Goal: Find specific page/section: Find specific page/section

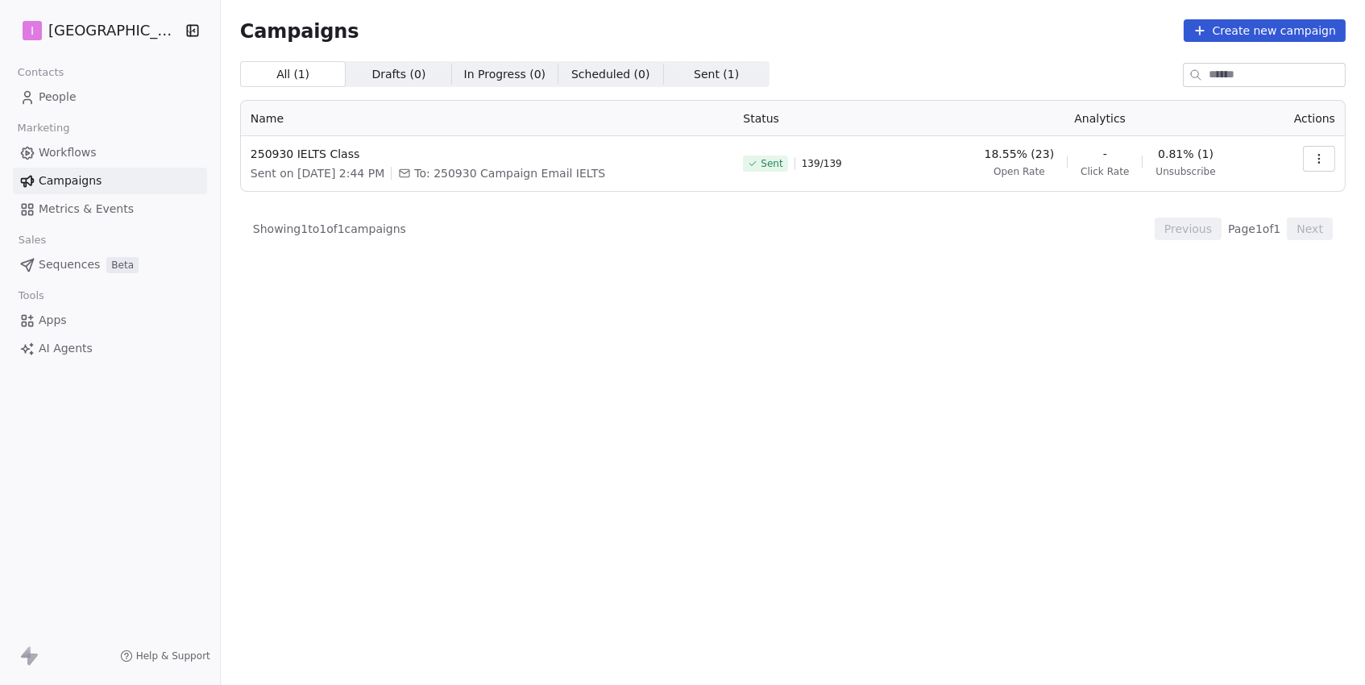
click at [1315, 154] on icon "button" at bounding box center [1319, 158] width 13 height 13
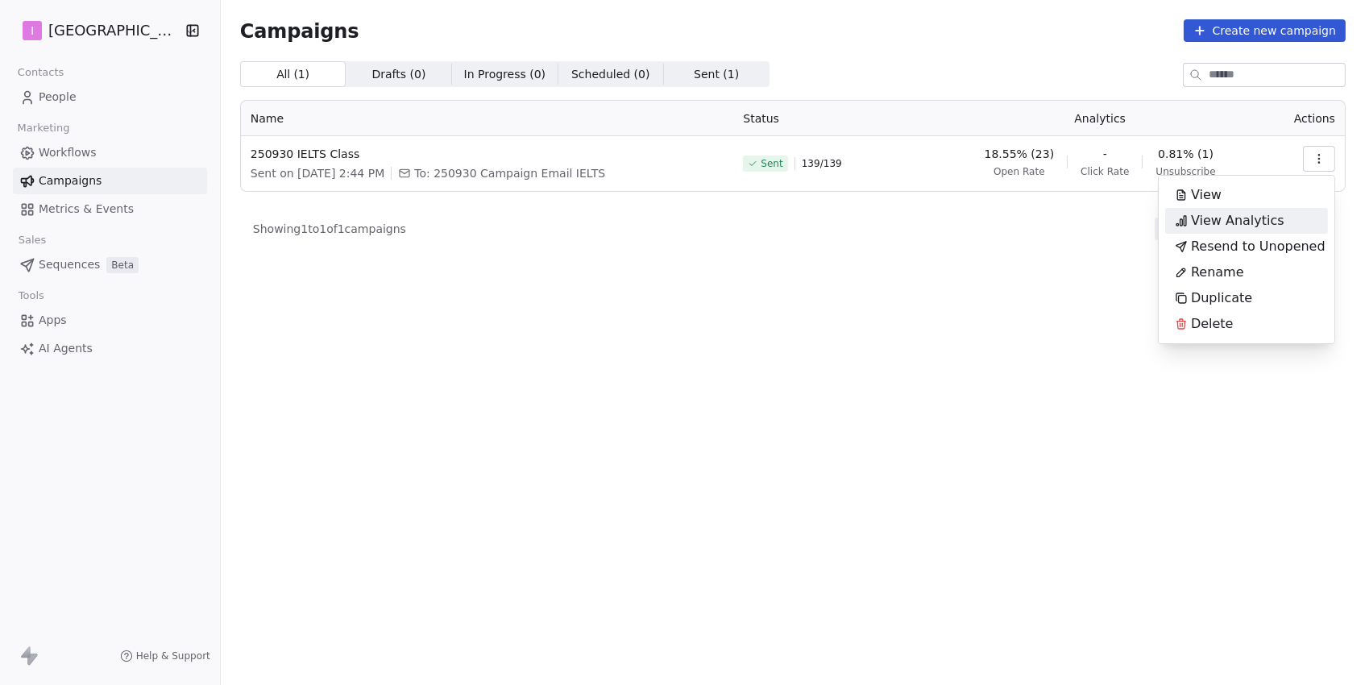
click at [1222, 215] on span "View Analytics" at bounding box center [1237, 220] width 93 height 19
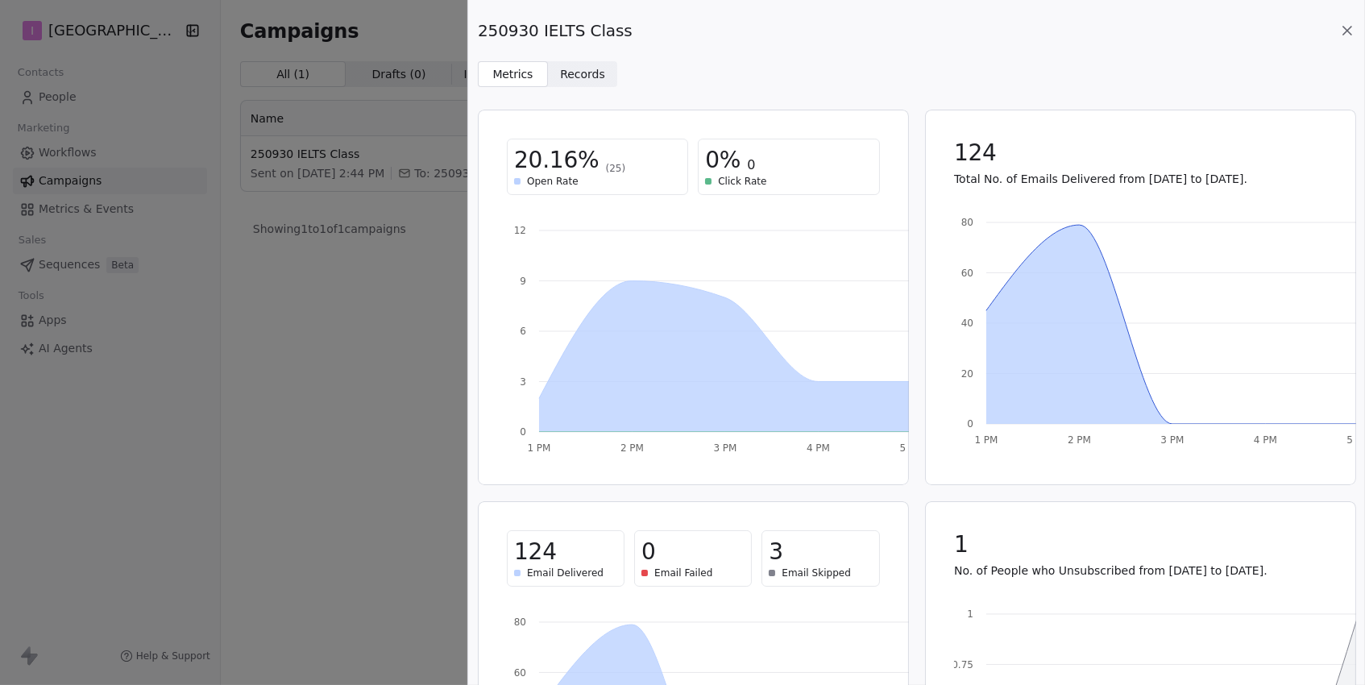
click at [573, 78] on span "Records" at bounding box center [582, 74] width 45 height 17
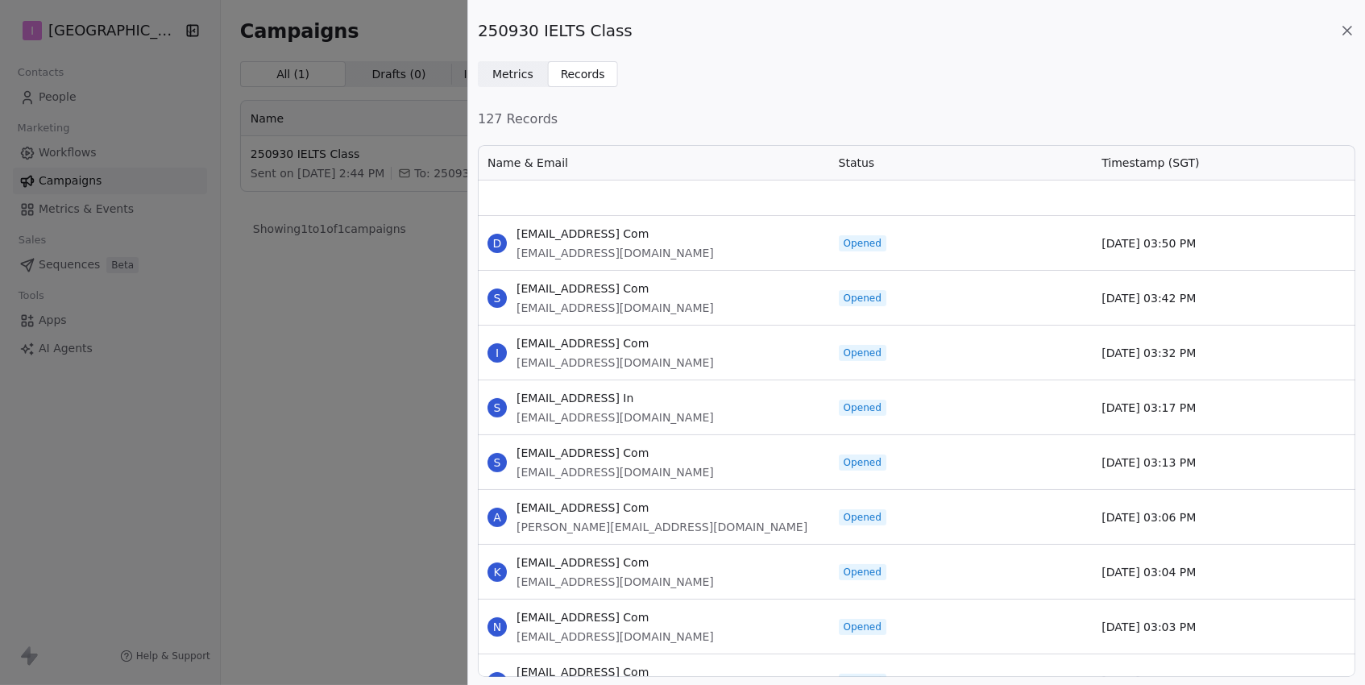
scroll to position [741, 0]
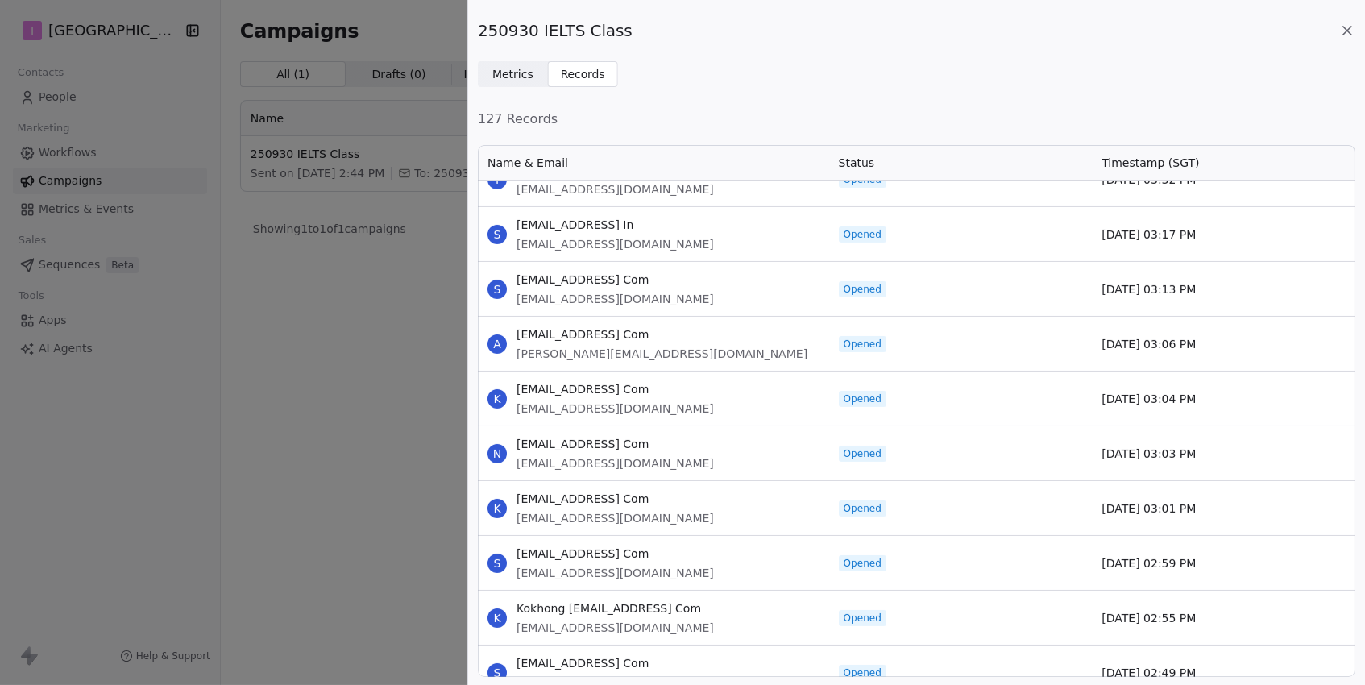
click at [156, 441] on div "250930 IELTS Class Metrics Metrics Records Records 127 Records Name & Email Sta…" at bounding box center [682, 342] width 1365 height 685
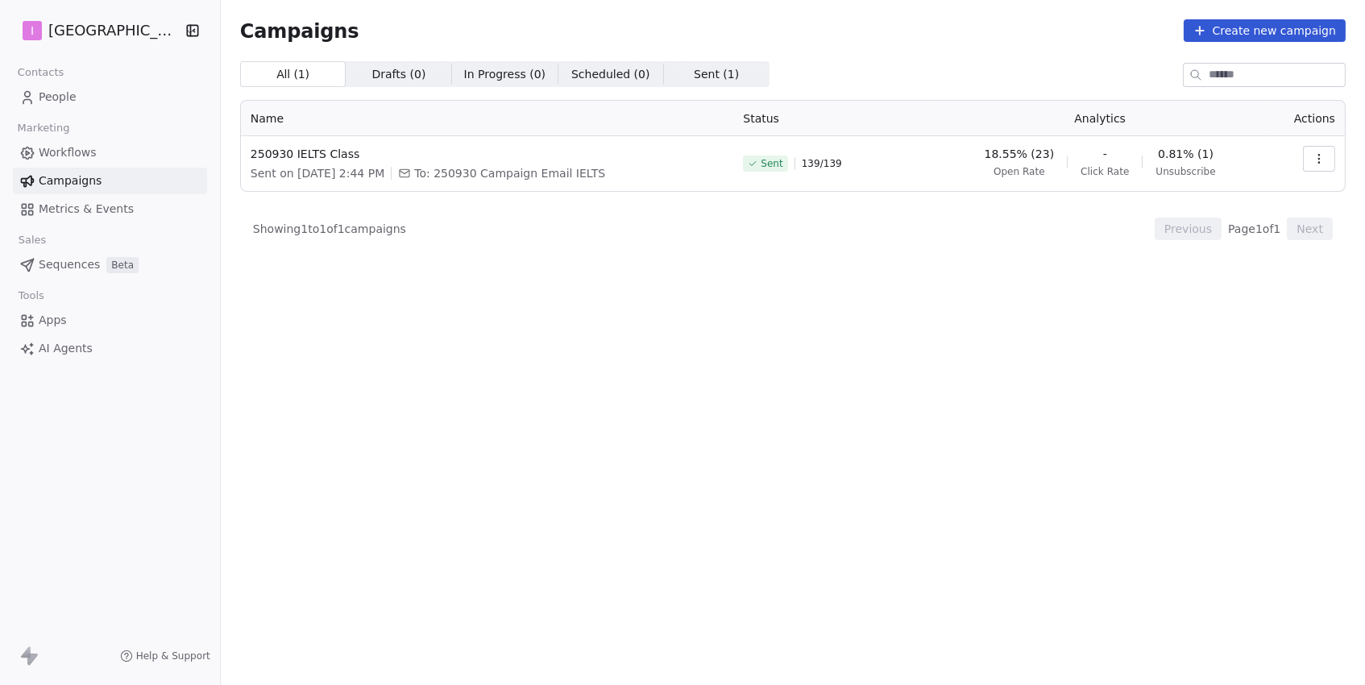
click at [94, 84] on link "People" at bounding box center [110, 97] width 194 height 27
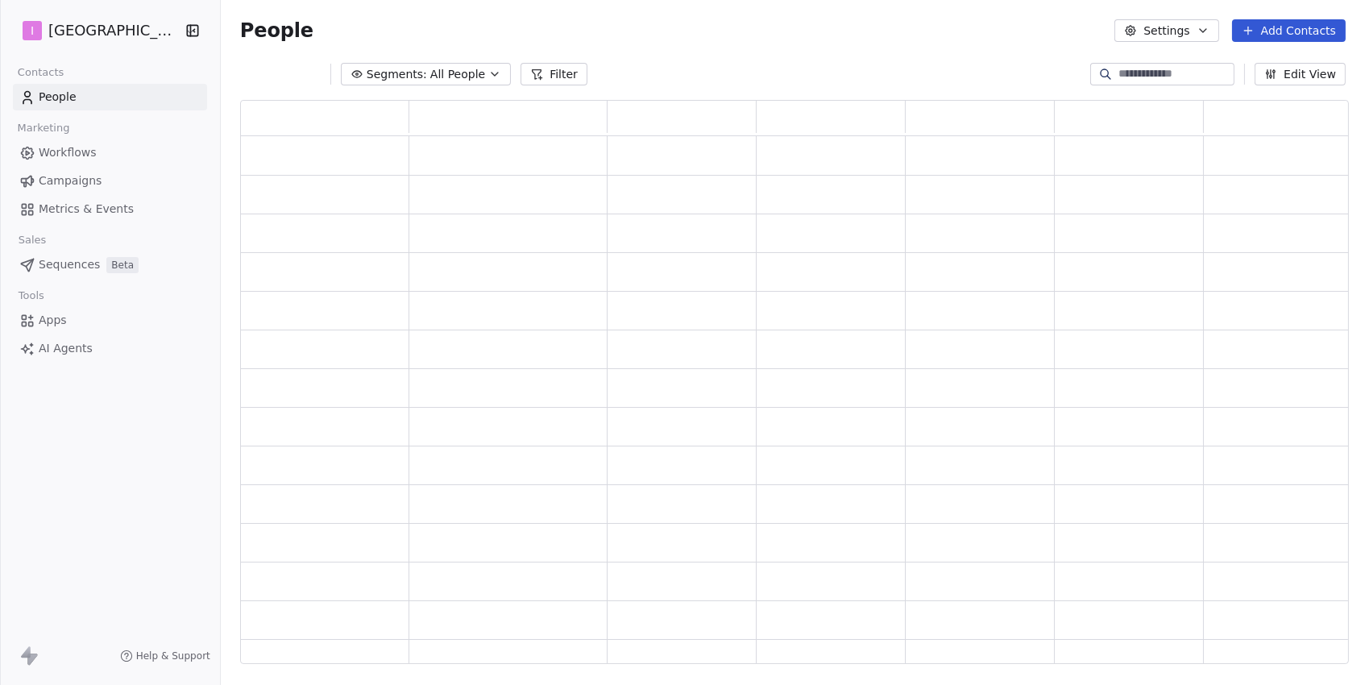
scroll to position [565, 1108]
